Goal: Navigation & Orientation: Find specific page/section

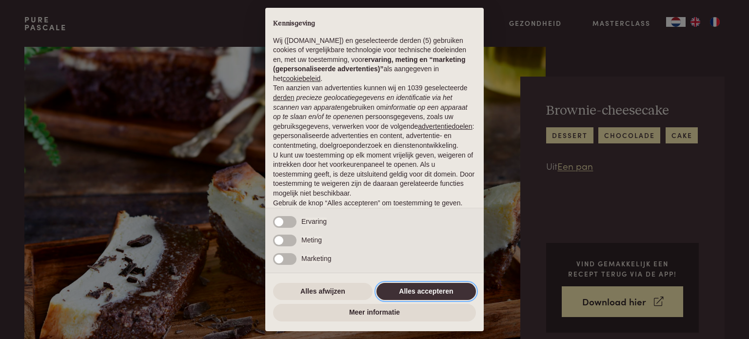
click at [453, 289] on button "Alles accepteren" at bounding box center [425, 292] width 99 height 18
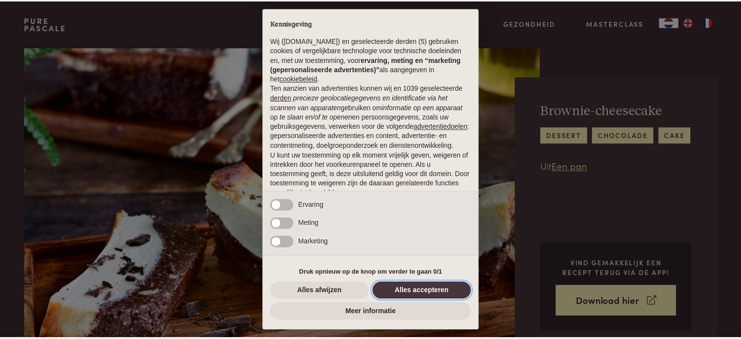
scroll to position [53, 0]
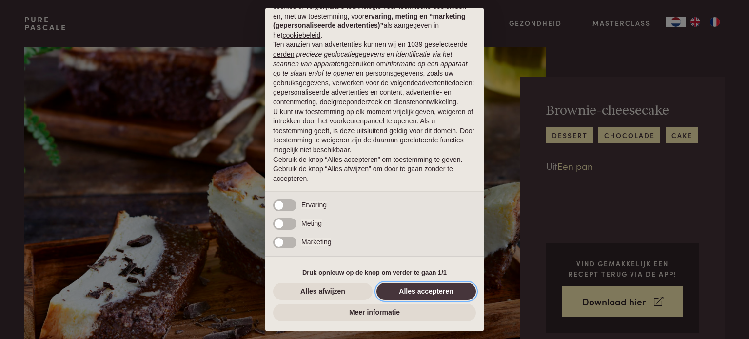
click at [453, 289] on button "Alles accepteren" at bounding box center [425, 292] width 99 height 18
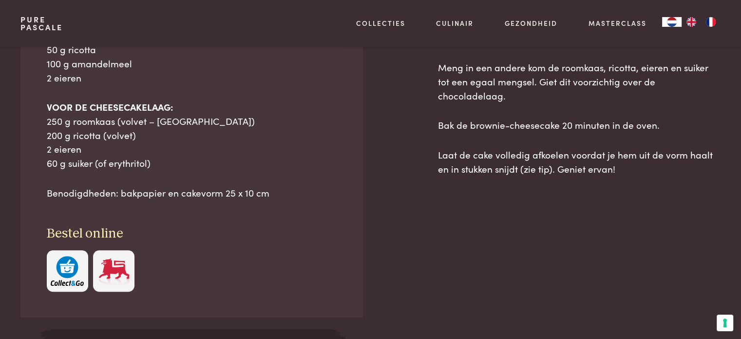
scroll to position [591, 0]
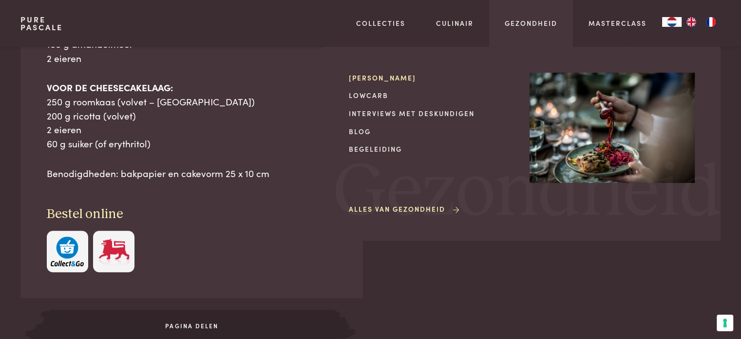
click at [398, 75] on link "[PERSON_NAME]" at bounding box center [431, 78] width 165 height 10
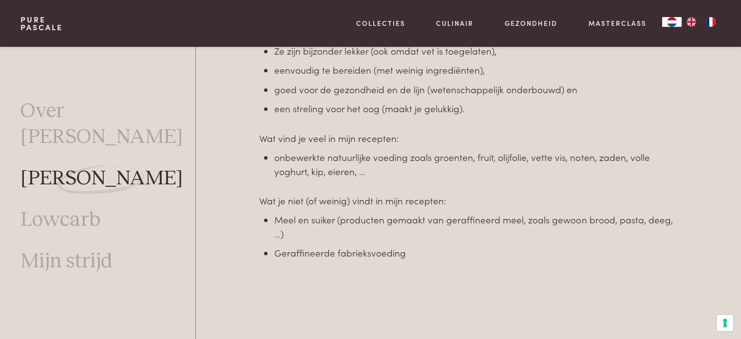
scroll to position [705, 0]
click at [46, 207] on link "Lowcarb" at bounding box center [60, 220] width 80 height 26
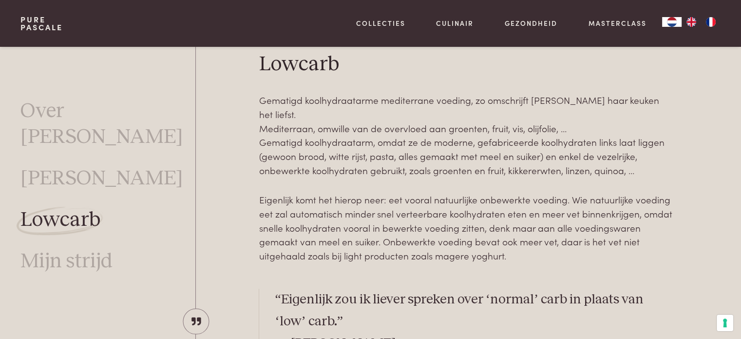
scroll to position [250, 0]
